Goal: Transaction & Acquisition: Purchase product/service

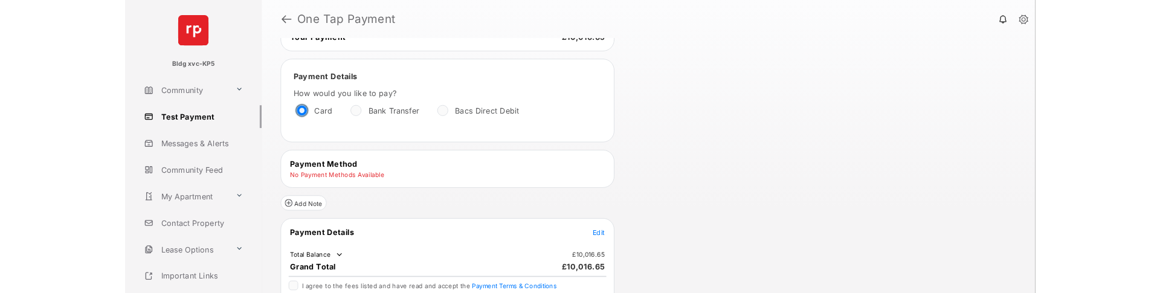
scroll to position [121, 0]
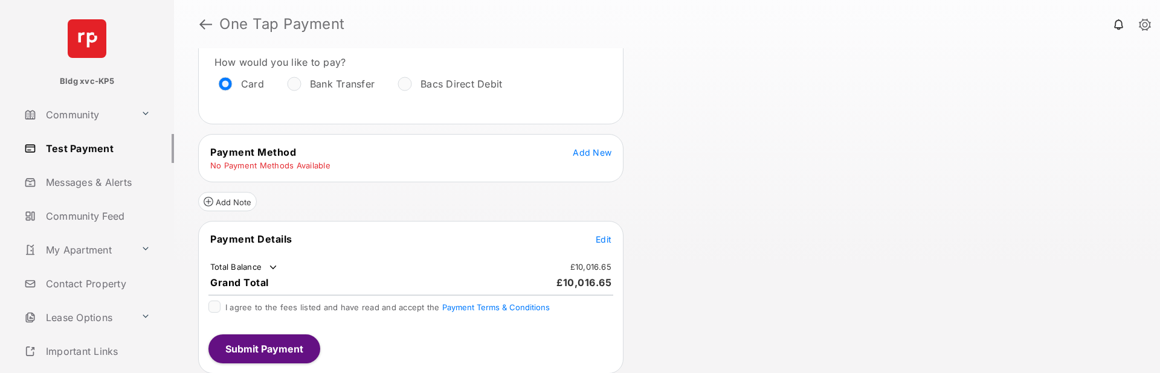
click at [601, 240] on span "Edit" at bounding box center [604, 239] width 16 height 10
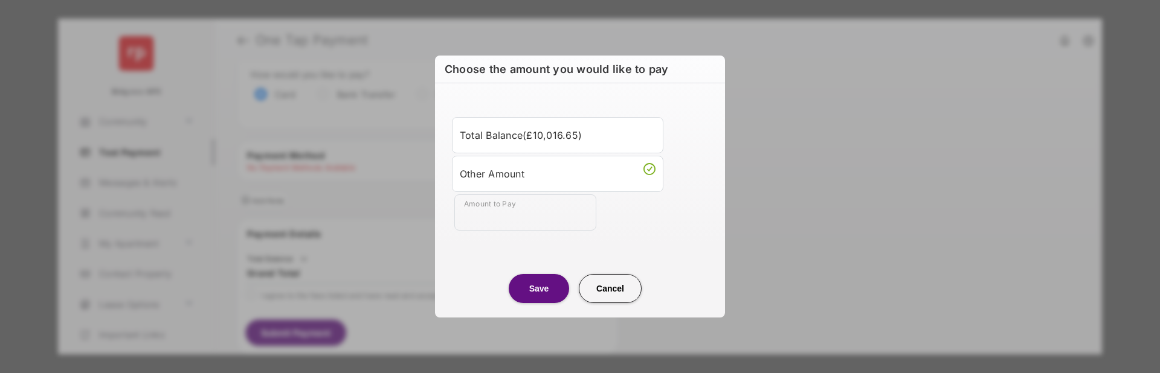
click at [515, 218] on input "Amount to Pay" at bounding box center [525, 213] width 142 height 36
type input "**"
click at [530, 277] on button "Save" at bounding box center [539, 288] width 60 height 29
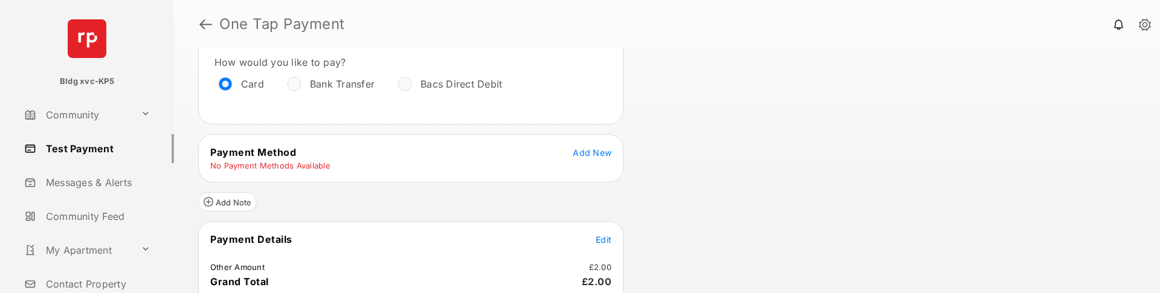
click at [596, 149] on span "Add New" at bounding box center [592, 152] width 39 height 10
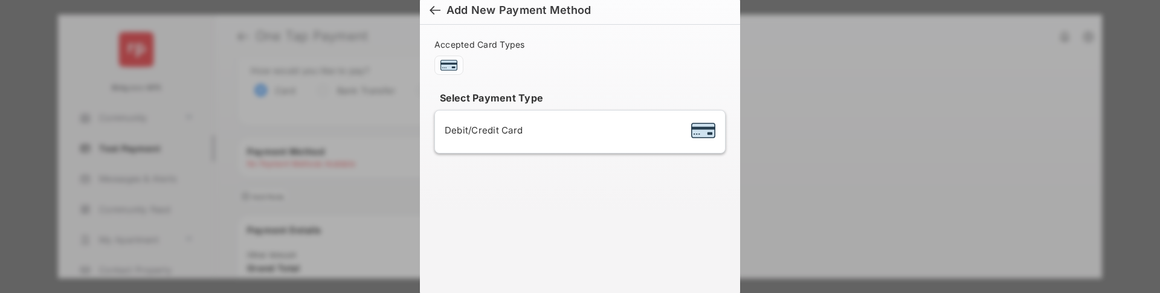
click at [595, 141] on div "Debit/Credit Card" at bounding box center [580, 131] width 271 height 23
